Goal: Task Accomplishment & Management: Complete application form

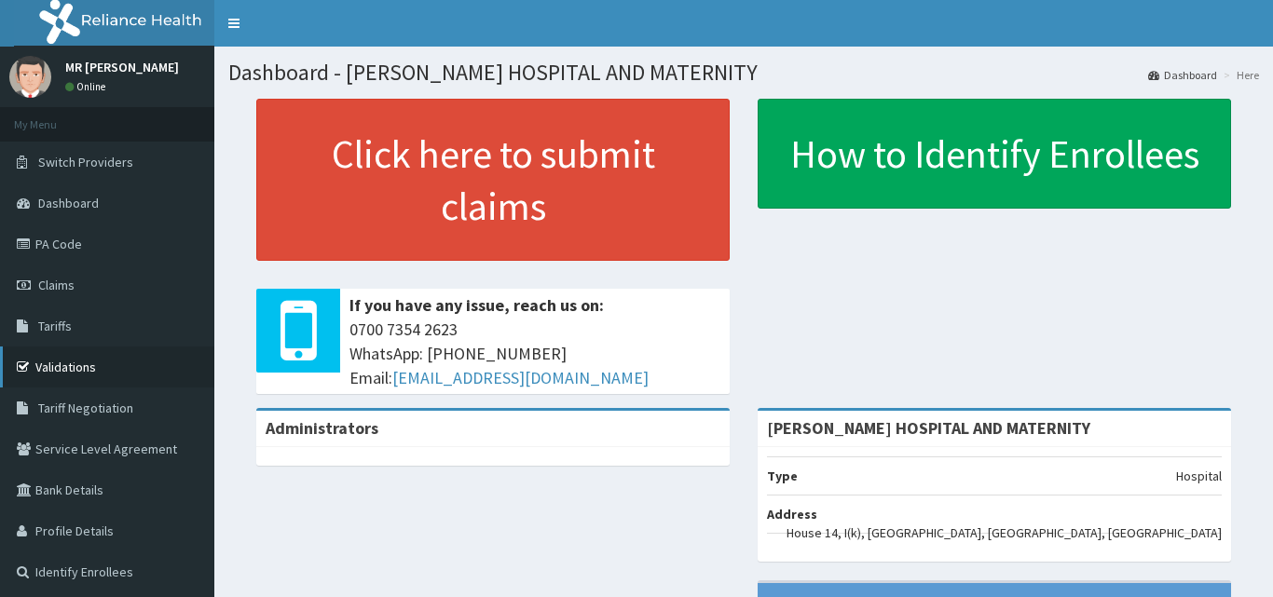
click at [74, 366] on link "Validations" at bounding box center [107, 367] width 214 height 41
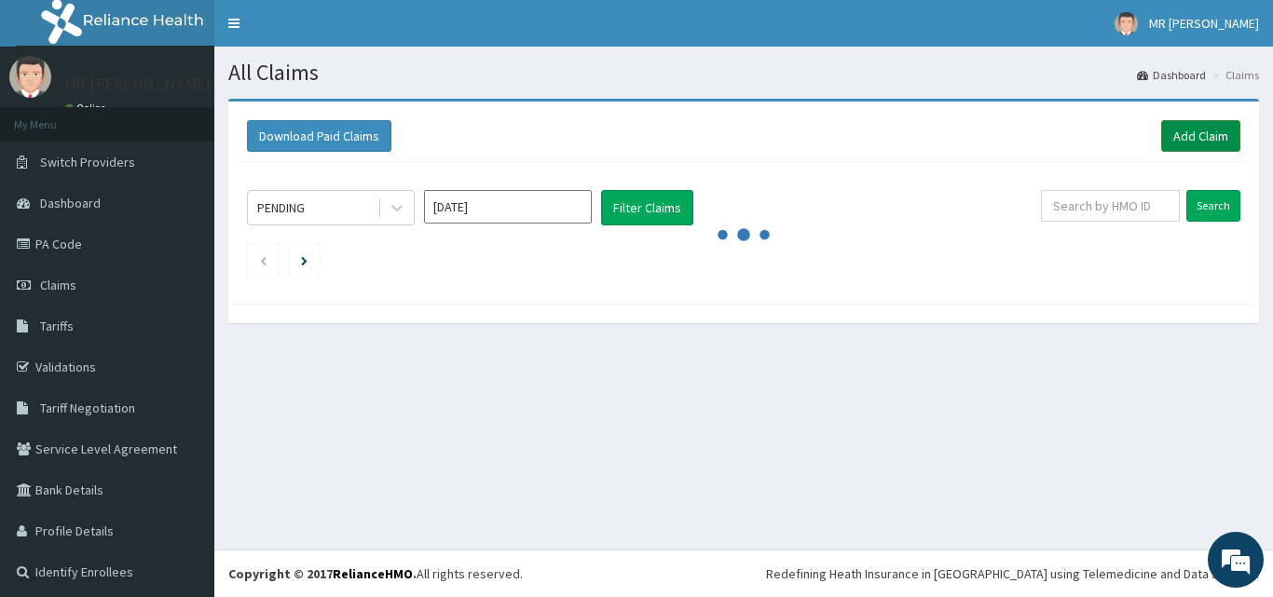
click at [1186, 131] on link "Add Claim" at bounding box center [1200, 136] width 79 height 32
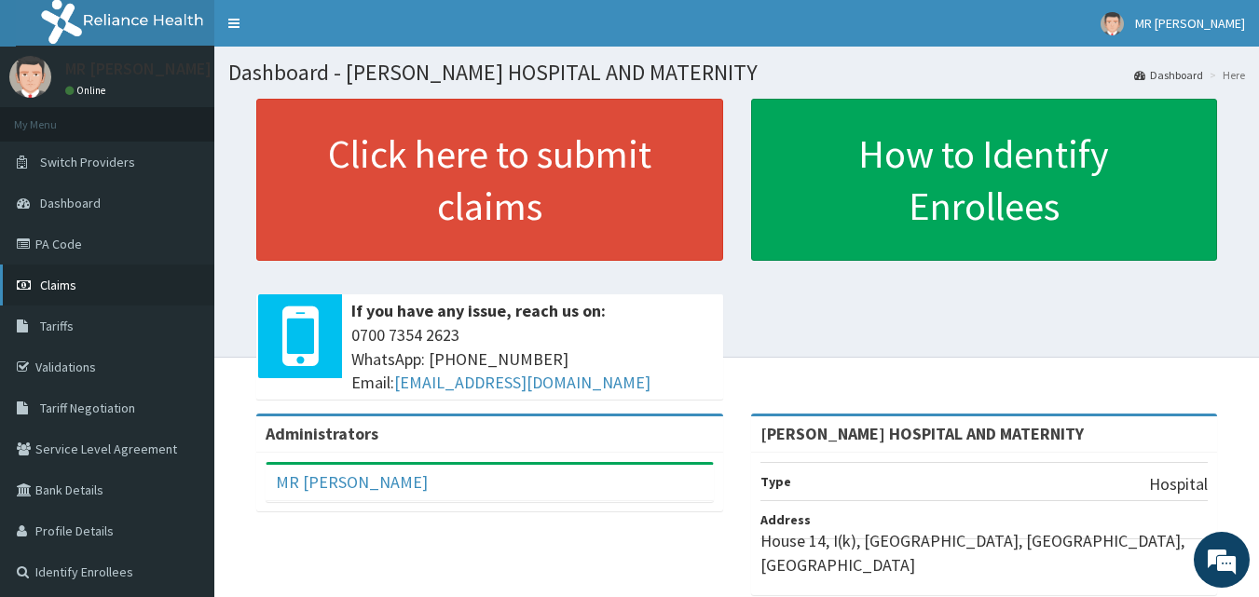
click at [81, 285] on link "Claims" at bounding box center [107, 285] width 214 height 41
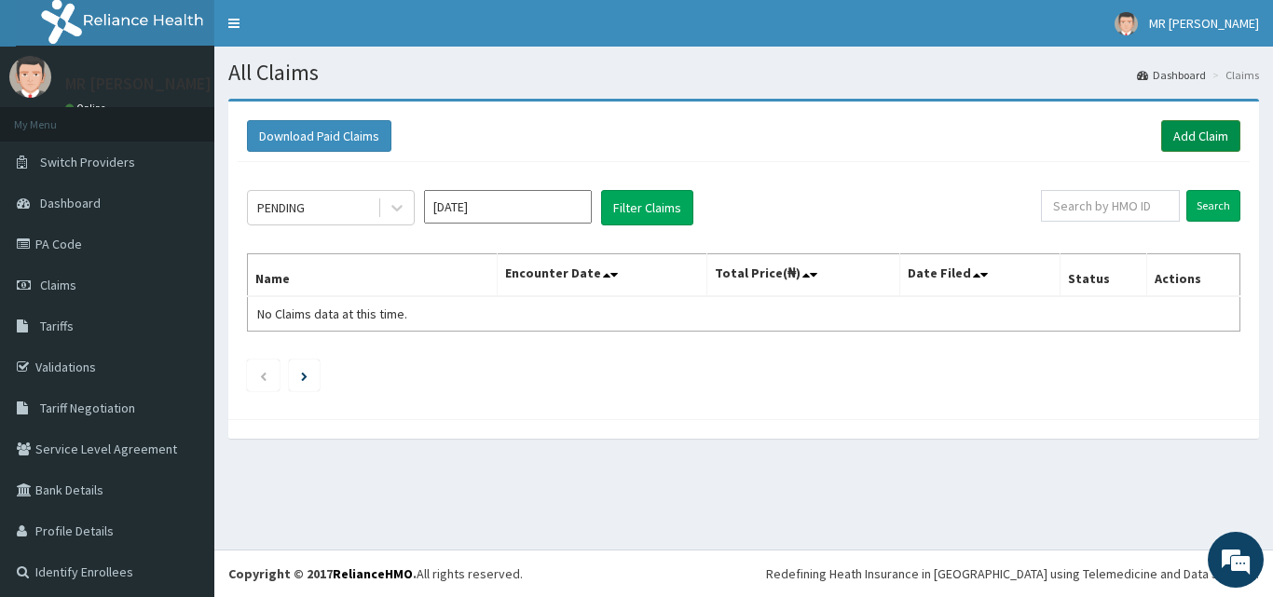
click at [1188, 137] on link "Add Claim" at bounding box center [1200, 136] width 79 height 32
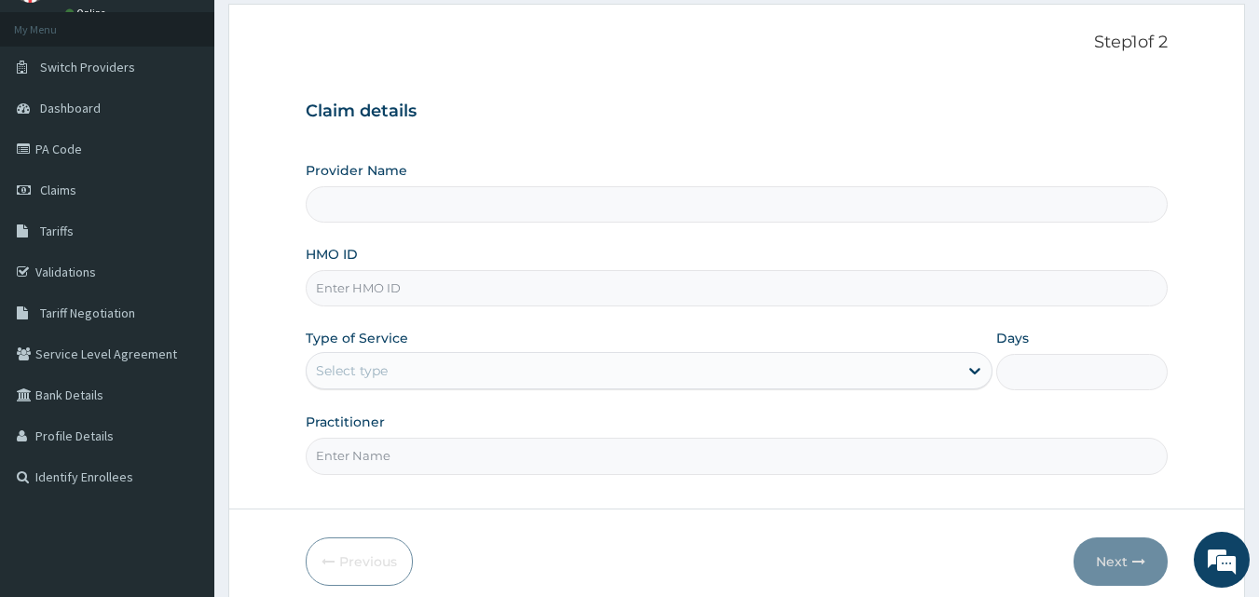
scroll to position [174, 0]
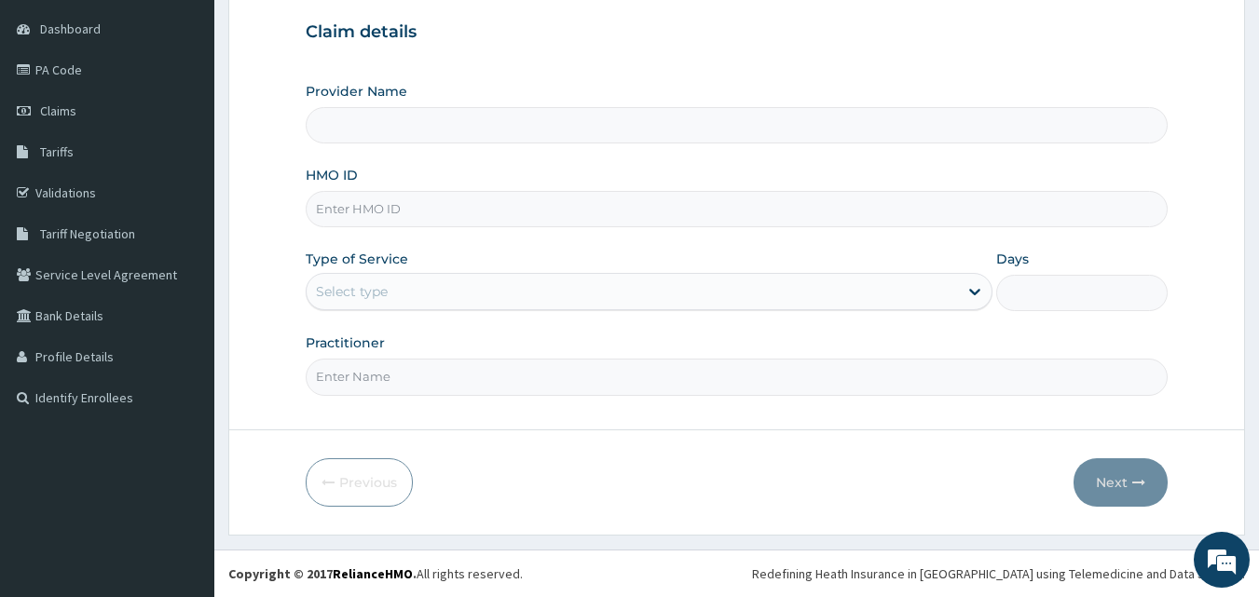
type input "[PERSON_NAME] HOSPITAL AND MATERNITY"
click at [553, 202] on input "HMO ID" at bounding box center [737, 209] width 863 height 36
type input "SBD/10051/E"
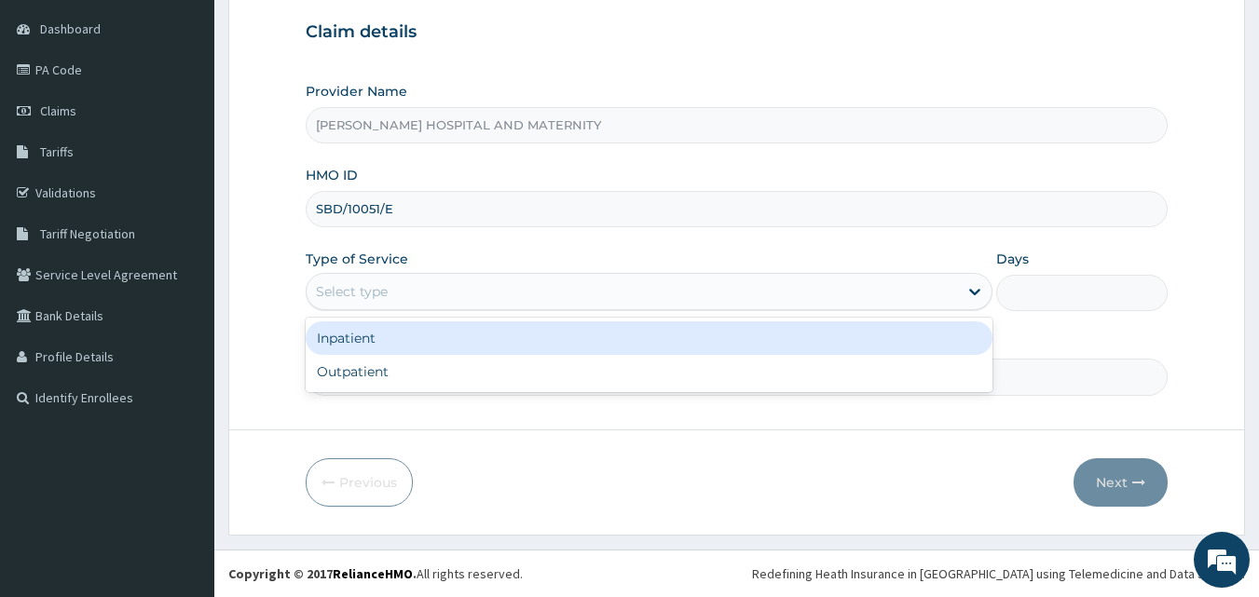
click at [408, 291] on div "Select type" at bounding box center [631, 292] width 651 height 30
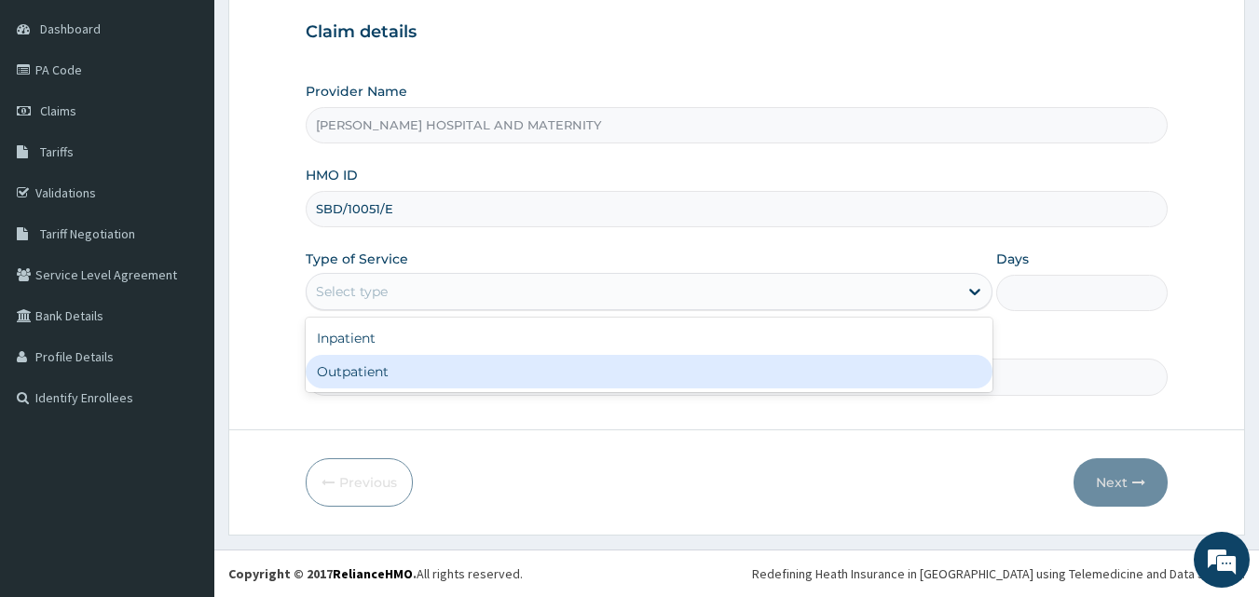
click at [388, 372] on div "Outpatient" at bounding box center [649, 372] width 687 height 34
type input "1"
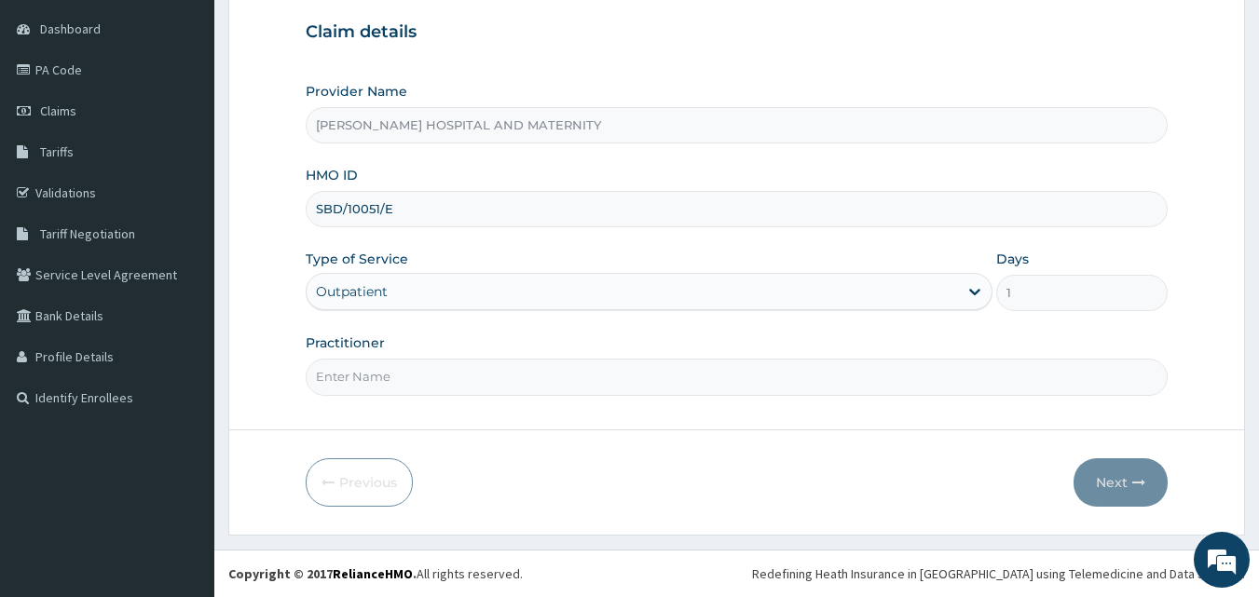
drag, startPoint x: 388, startPoint y: 373, endPoint x: 388, endPoint y: 382, distance: 9.4
click at [388, 373] on input "Practitioner" at bounding box center [737, 377] width 863 height 36
type input "OWAN ANTHONY"
click at [1103, 481] on button "Next" at bounding box center [1120, 482] width 94 height 48
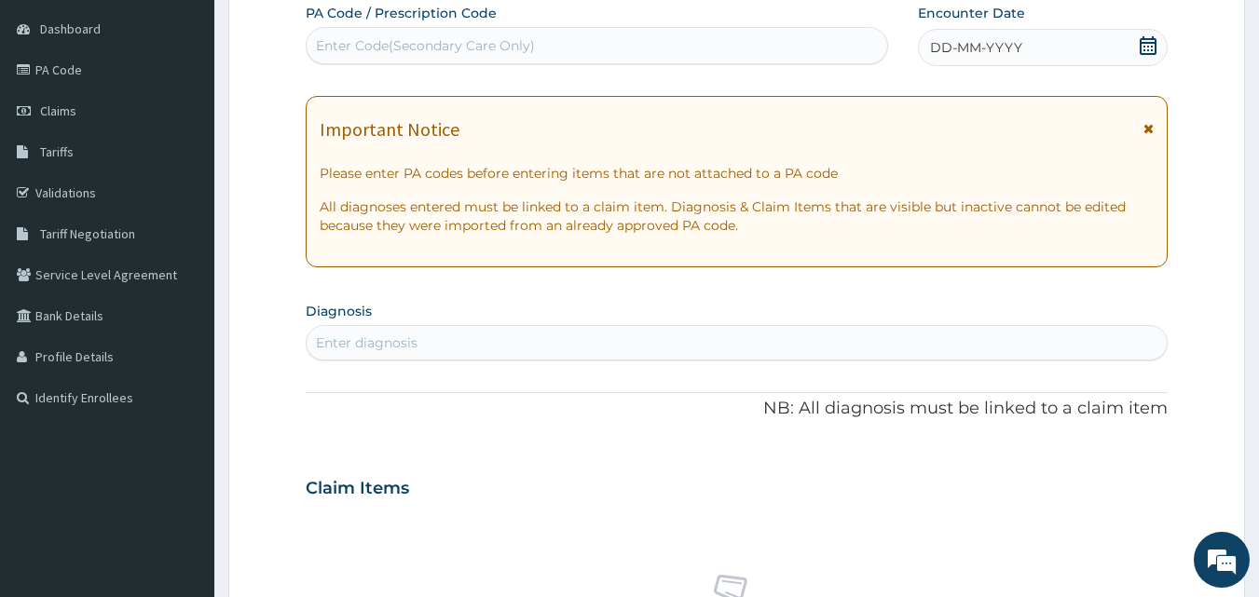
click at [643, 35] on div "Enter Code(Secondary Care Only)" at bounding box center [596, 46] width 581 height 30
paste input "PA/3AFE46"
type input "PA/3AFE46"
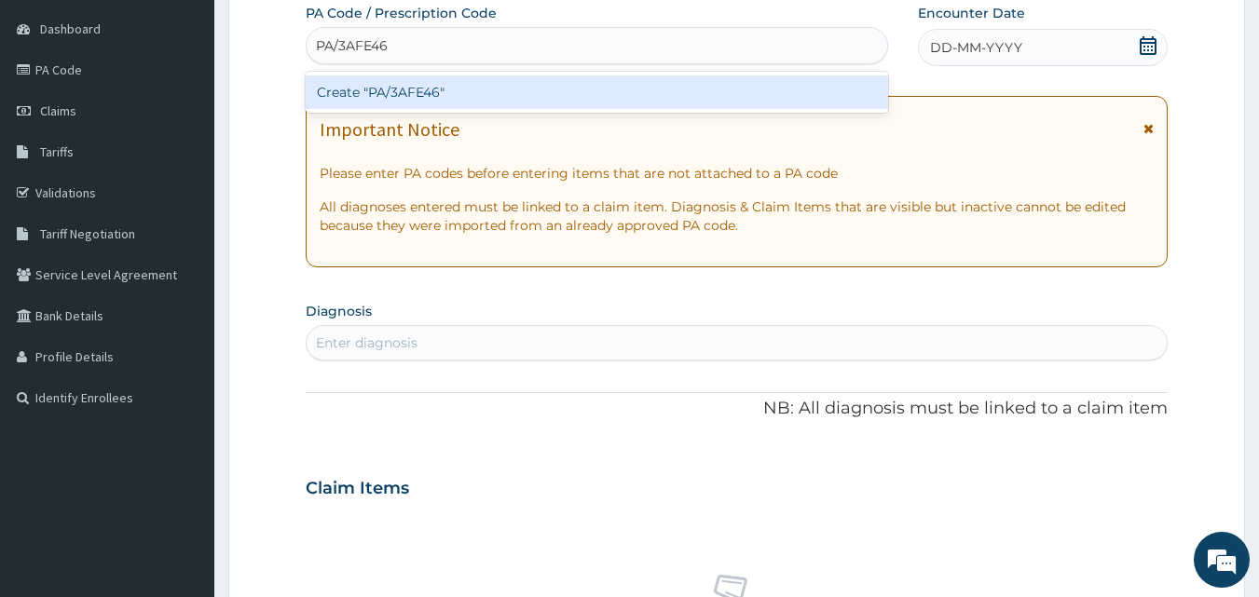
click at [575, 99] on div "Create "PA/3AFE46"" at bounding box center [597, 92] width 583 height 34
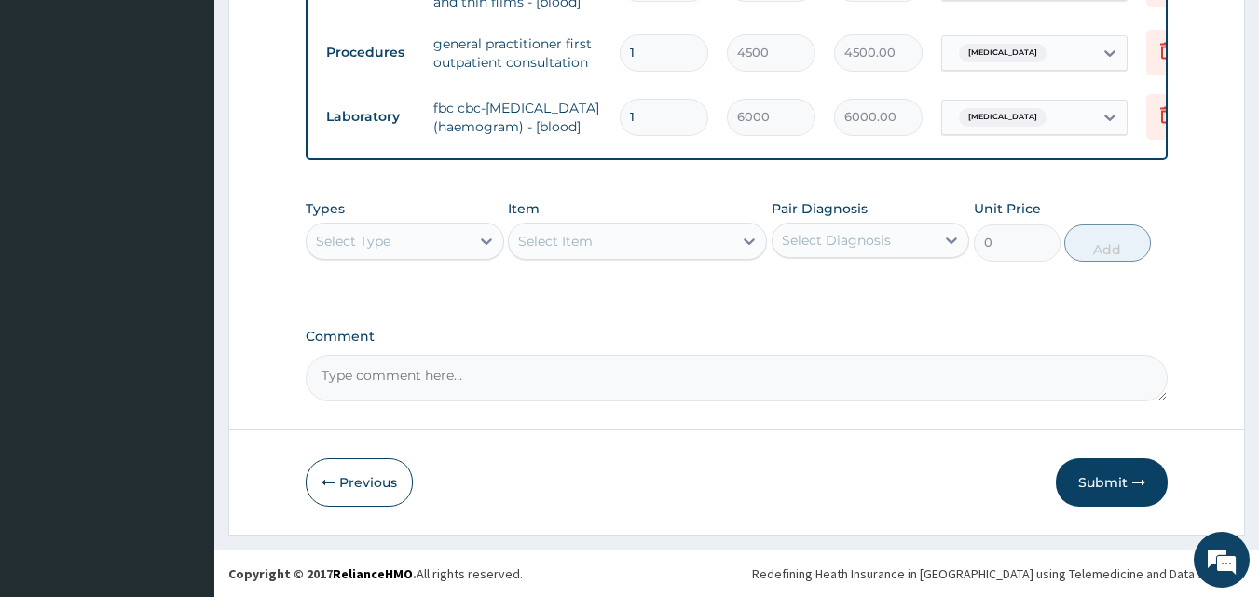
scroll to position [1306, 0]
click at [1110, 487] on button "Submit" at bounding box center [1111, 482] width 112 height 48
